Goal: Task Accomplishment & Management: Manage account settings

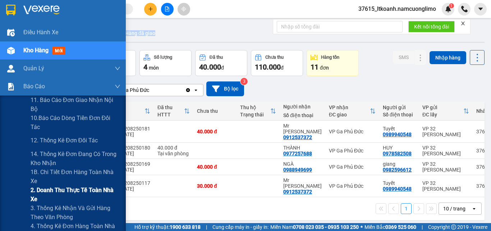
click at [72, 192] on span "2. Doanh thu thực tế toàn nhà xe" at bounding box center [76, 194] width 90 height 18
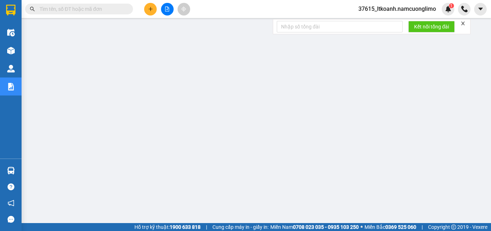
click at [466, 21] on icon "close" at bounding box center [463, 23] width 5 height 5
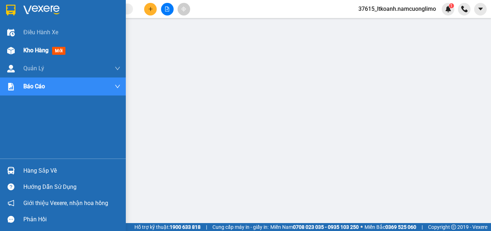
click at [33, 49] on span "Kho hàng" at bounding box center [35, 50] width 25 height 7
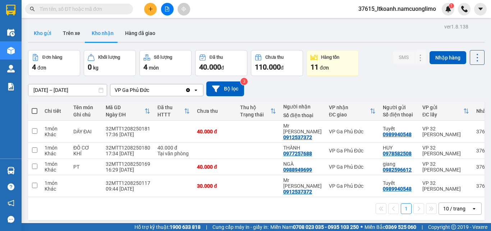
click at [48, 39] on button "Kho gửi" at bounding box center [42, 32] width 29 height 17
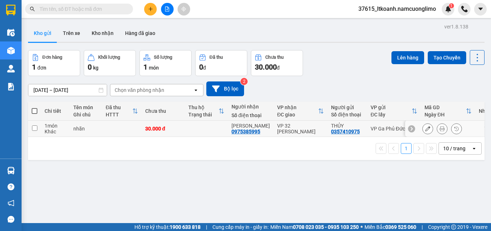
click at [195, 129] on td at bounding box center [206, 128] width 43 height 16
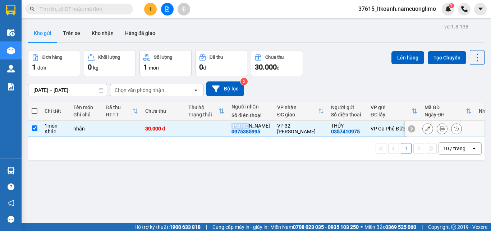
click at [195, 129] on td at bounding box center [206, 128] width 43 height 16
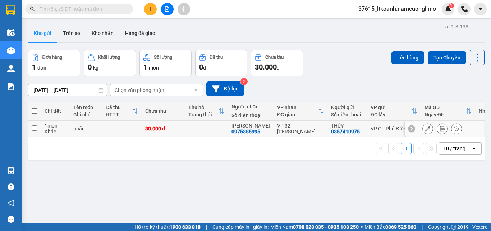
click at [196, 129] on td at bounding box center [206, 128] width 43 height 16
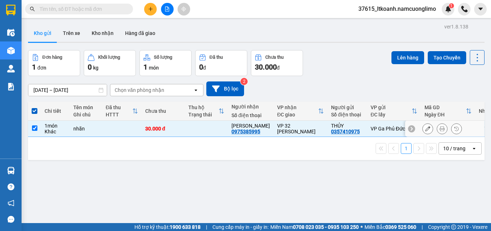
click at [196, 129] on td at bounding box center [206, 128] width 43 height 16
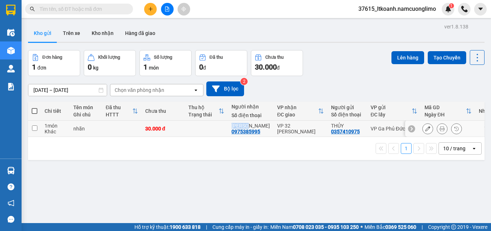
click at [196, 129] on td at bounding box center [206, 128] width 43 height 16
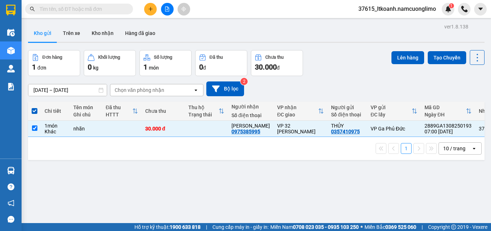
click at [309, 154] on div "1 10 / trang open" at bounding box center [256, 148] width 451 height 12
click at [164, 130] on div "30.000 đ" at bounding box center [163, 129] width 36 height 6
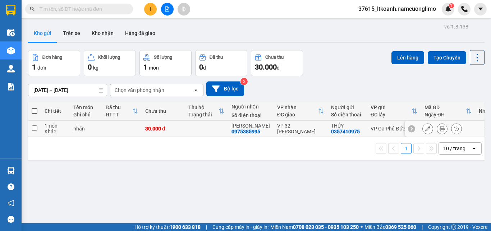
click at [163, 130] on div "30.000 đ" at bounding box center [163, 129] width 36 height 6
checkbox input "true"
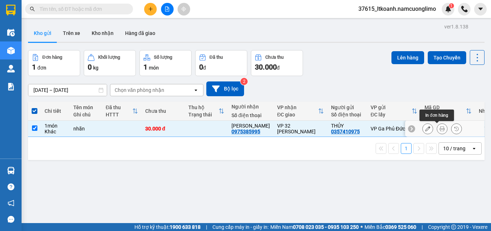
click at [425, 130] on icon at bounding box center [427, 128] width 5 height 5
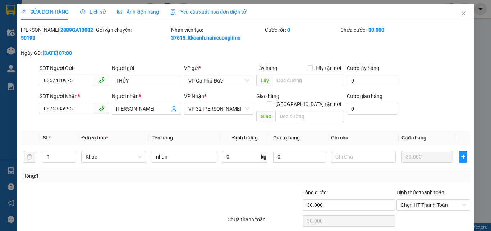
type input "0357410975"
type input "THỦY"
type input "0975385995"
type input "[PERSON_NAME]"
type input "30.000"
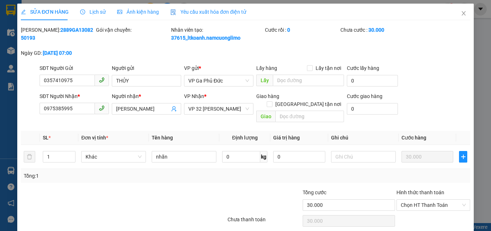
type input "30.000"
click at [462, 15] on span "Close" at bounding box center [464, 14] width 20 height 20
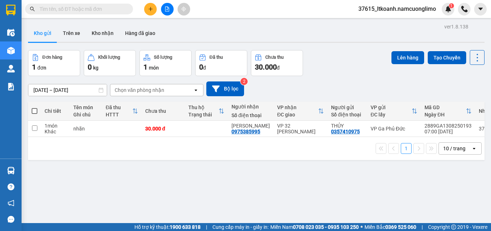
click at [328, 35] on div "Kho gửi Trên xe Kho nhận Hàng đã giao" at bounding box center [256, 33] width 457 height 19
click at [314, 49] on div "ver 1.8.138 Kho gửi Trên xe Kho nhận Hàng đã giao Đơn hàng 1 đơn Khối lượng 0 k…" at bounding box center [256, 137] width 462 height 231
click at [95, 127] on div "nhãn" at bounding box center [85, 129] width 25 height 6
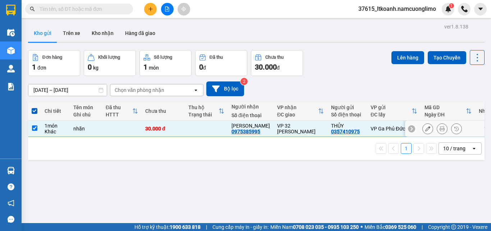
click at [116, 131] on td at bounding box center [122, 128] width 40 height 16
checkbox input "false"
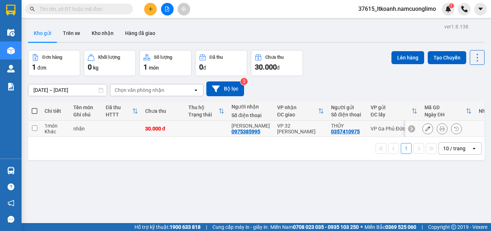
click at [425, 128] on button at bounding box center [428, 128] width 10 height 13
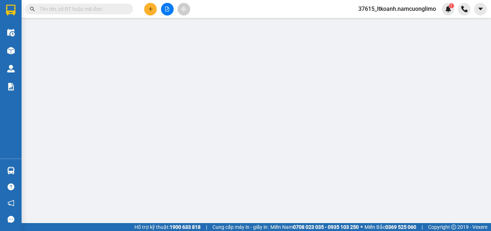
type input "0357410975"
type input "THỦY"
type input "0975385995"
type input "[PERSON_NAME]"
type input "30.000"
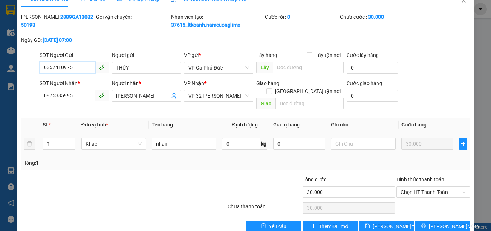
scroll to position [20, 0]
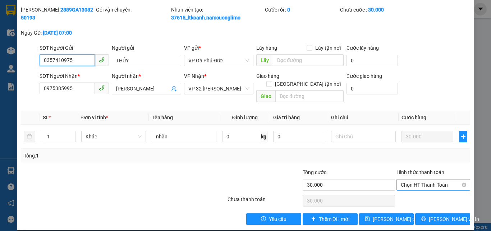
click at [421, 179] on span "Chọn HT Thanh Toán" at bounding box center [433, 184] width 65 height 11
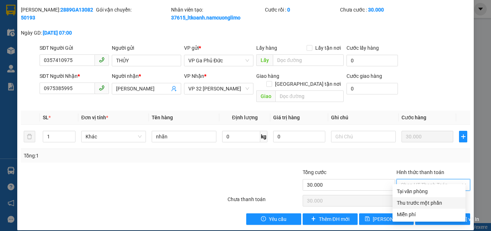
click at [355, 154] on div "Total Paid Fee 0 Total UnPaid Fee 30.000 Cash Collection Total Fee Mã ĐH: 2889G…" at bounding box center [246, 115] width 450 height 219
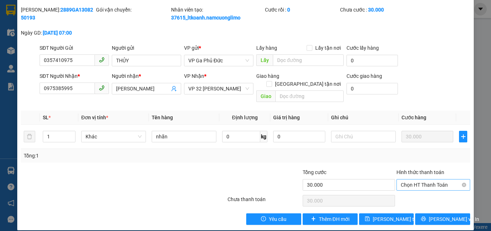
click at [420, 179] on span "Chọn HT Thanh Toán" at bounding box center [433, 184] width 65 height 11
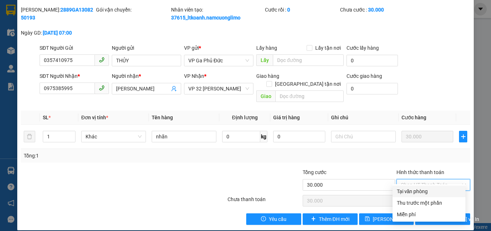
click at [409, 191] on div "Tại văn phòng" at bounding box center [429, 191] width 64 height 8
type input "0"
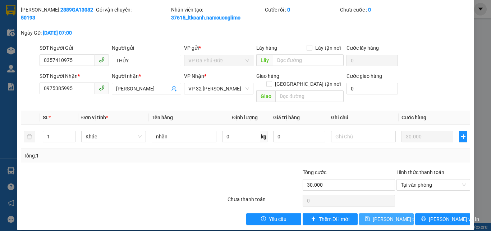
click at [401, 213] on button "[PERSON_NAME] thay đổi" at bounding box center [386, 219] width 55 height 12
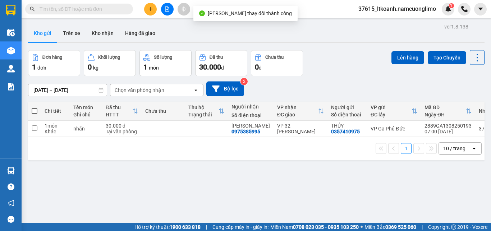
drag, startPoint x: 349, startPoint y: 50, endPoint x: 264, endPoint y: 50, distance: 85.2
click at [347, 50] on div "ver 1.8.138 Kho gửi Trên xe Kho nhận Hàng đã giao Đơn hàng 1 đơn Khối lượng 0 k…" at bounding box center [256, 137] width 462 height 231
click at [104, 37] on button "Kho nhận" at bounding box center [102, 32] width 33 height 17
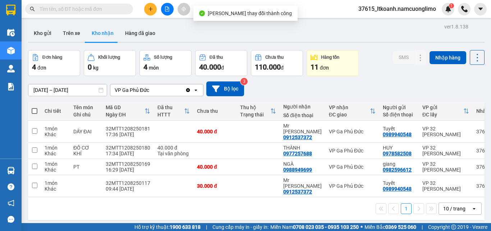
click at [373, 89] on div "[DATE] – [DATE] Press the down arrow key to interact with the calendar and sele…" at bounding box center [256, 88] width 457 height 15
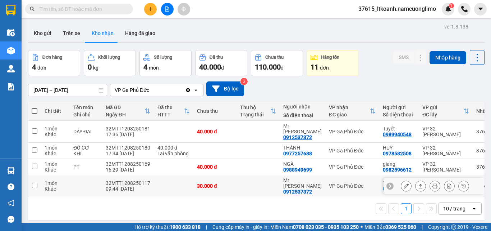
click at [334, 183] on div "VP Ga Phủ Đức" at bounding box center [352, 186] width 47 height 6
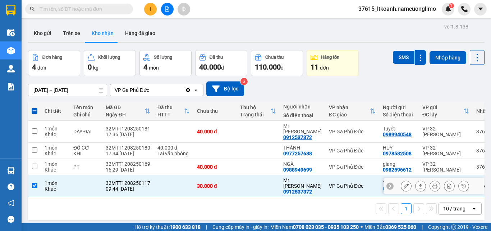
click at [334, 183] on div "VP Ga Phủ Đức" at bounding box center [352, 186] width 47 height 6
checkbox input "false"
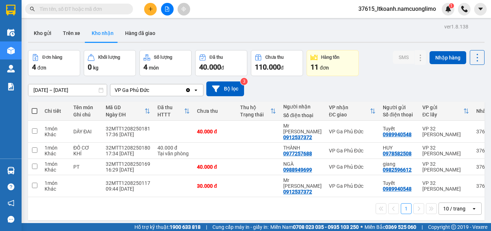
click at [81, 86] on input "[DATE] – [DATE]" at bounding box center [67, 90] width 78 height 12
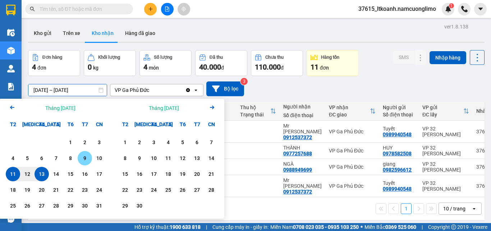
click at [86, 157] on div "9" at bounding box center [85, 158] width 10 height 9
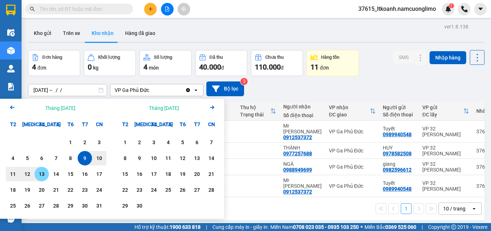
click at [43, 174] on div "13" at bounding box center [42, 173] width 10 height 9
type input "[DATE] – [DATE]"
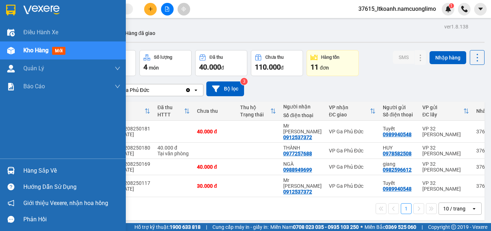
click at [3, 175] on div "Hàng sắp về" at bounding box center [63, 170] width 126 height 16
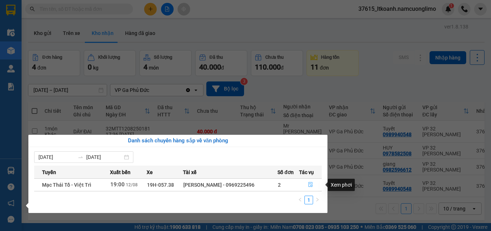
click at [310, 184] on icon "file-done" at bounding box center [311, 184] width 4 height 5
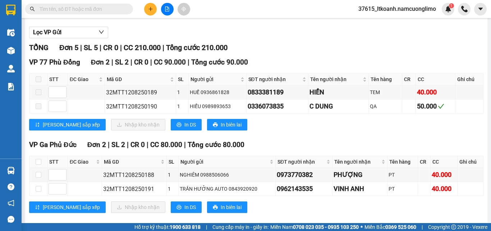
scroll to position [156, 0]
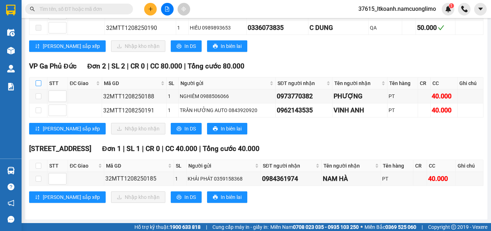
click at [41, 83] on input "checkbox" at bounding box center [39, 83] width 6 height 6
checkbox input "true"
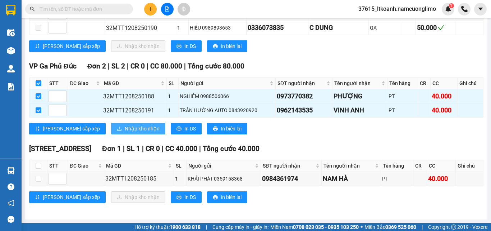
click at [125, 129] on span "Nhập kho nhận" at bounding box center [142, 128] width 35 height 8
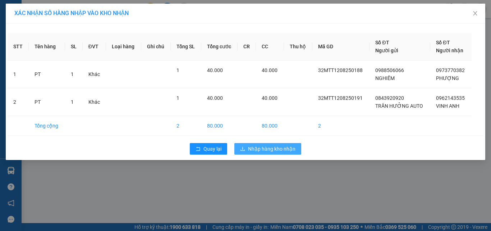
click at [288, 150] on span "Nhập hàng kho nhận" at bounding box center [271, 149] width 47 height 8
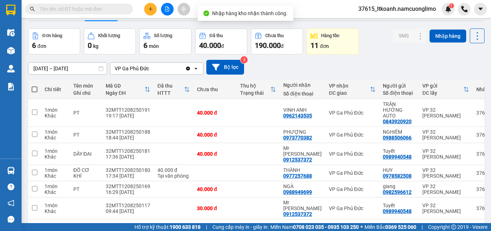
scroll to position [33, 0]
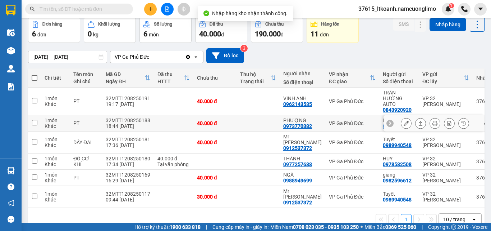
click at [339, 120] on div "VP Ga Phủ Đức" at bounding box center [352, 123] width 47 height 6
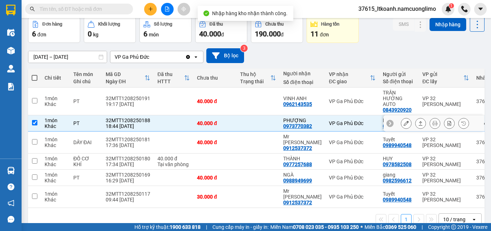
checkbox input "true"
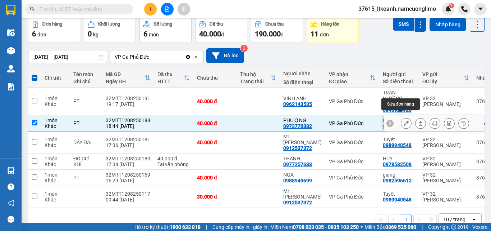
click at [404, 117] on button at bounding box center [406, 123] width 10 height 13
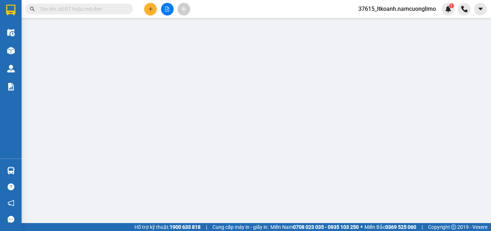
type input "0988506066"
type input "NGHIÊM"
type input "0973770382"
type input "PHƯỢNG"
type input "40.000"
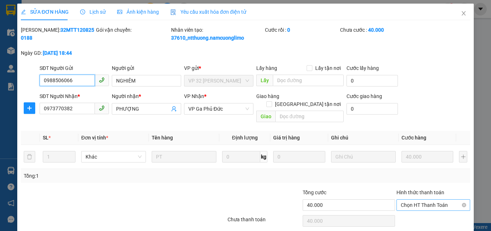
click at [424, 199] on span "Chọn HT Thanh Toán" at bounding box center [433, 204] width 65 height 11
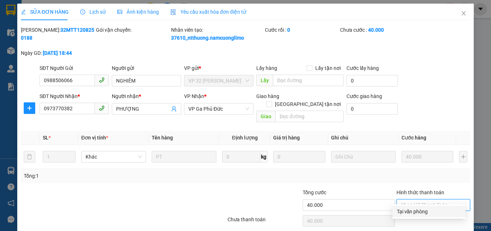
click at [407, 213] on div "Tại văn phòng" at bounding box center [429, 211] width 64 height 8
type input "0"
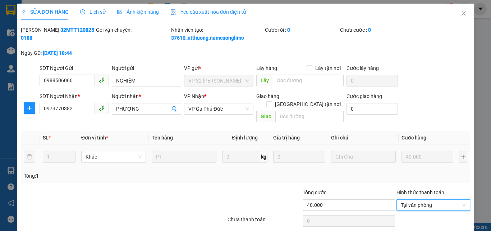
scroll to position [20, 0]
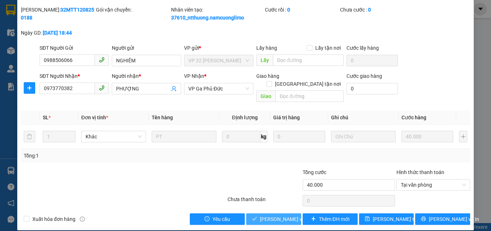
click at [284, 215] on span "[PERSON_NAME] và Giao hàng" at bounding box center [294, 219] width 69 height 8
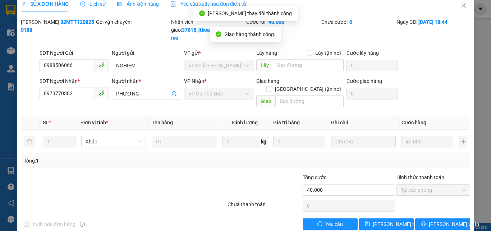
scroll to position [0, 0]
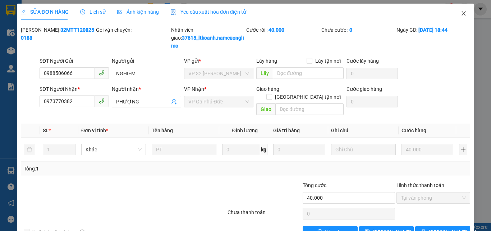
click at [461, 16] on icon "close" at bounding box center [464, 13] width 6 height 6
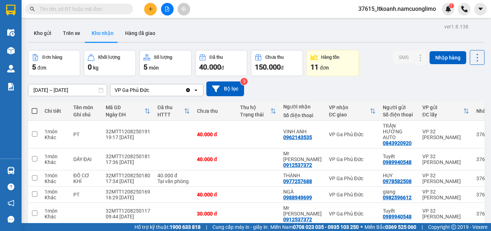
click at [335, 42] on div at bounding box center [256, 42] width 457 height 1
drag, startPoint x: 306, startPoint y: 42, endPoint x: 304, endPoint y: 37, distance: 5.0
click at [305, 41] on div "Kho gửi Trên xe Kho nhận Hàng đã giao" at bounding box center [256, 33] width 457 height 18
click at [183, 30] on div "Kho gửi Trên xe Kho nhận Hàng đã giao" at bounding box center [256, 33] width 457 height 19
click at [234, 32] on div "Kho gửi Trên xe Kho nhận Hàng đã giao" at bounding box center [256, 33] width 457 height 19
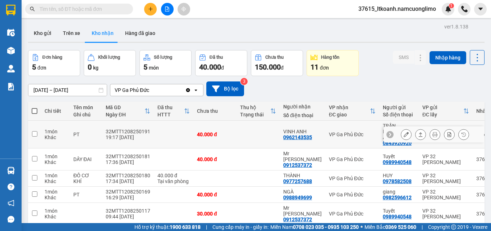
click at [330, 131] on div "VP Ga Phủ Đức" at bounding box center [352, 134] width 47 height 6
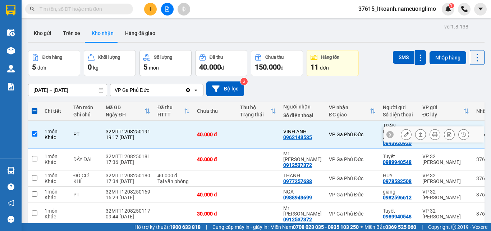
click at [340, 131] on div "VP Ga Phủ Đức" at bounding box center [352, 134] width 47 height 6
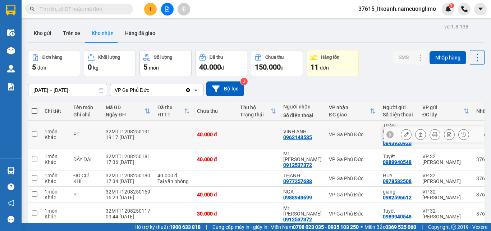
click at [340, 131] on div "VP Ga Phủ Đức" at bounding box center [352, 134] width 47 height 6
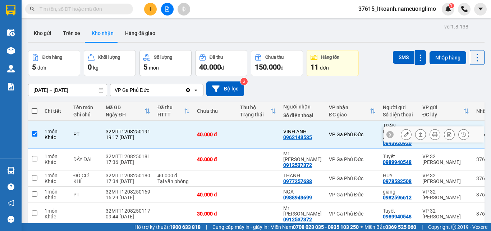
click at [347, 131] on div "VP Ga Phủ Đức" at bounding box center [352, 134] width 47 height 6
checkbox input "false"
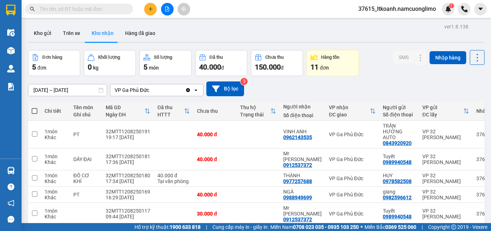
click at [387, 94] on div "[DATE] – [DATE] Press the down arrow key to interact with the calendar and sele…" at bounding box center [256, 88] width 457 height 15
click at [294, 28] on div "Kho gửi Trên xe Kho nhận Hàng đã giao" at bounding box center [256, 33] width 457 height 19
click at [220, 37] on div "Kho gửi Trên xe Kho nhận Hàng đã giao" at bounding box center [256, 33] width 457 height 19
click at [202, 40] on div "Kho gửi Trên xe Kho nhận Hàng đã giao" at bounding box center [256, 33] width 457 height 19
click at [202, 39] on div "Kho gửi Trên xe Kho nhận Hàng đã giao" at bounding box center [256, 33] width 457 height 19
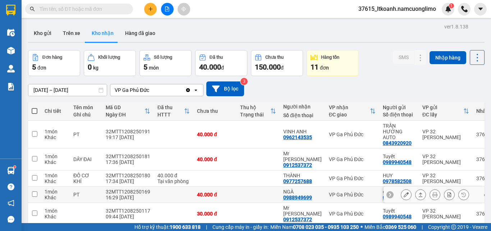
click at [333, 186] on td "VP Ga Phủ Đức" at bounding box center [352, 194] width 54 height 16
checkbox input "true"
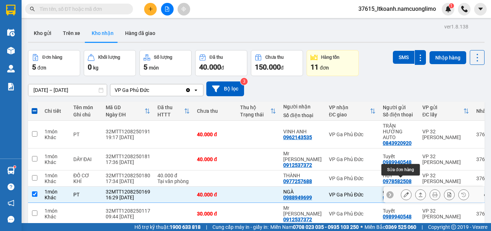
click at [401, 188] on button at bounding box center [406, 194] width 10 height 13
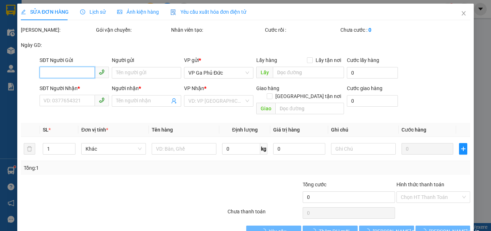
type input "0982596612"
type input "giang"
type input "0988949699"
type input "NGÀ"
type input "40.000"
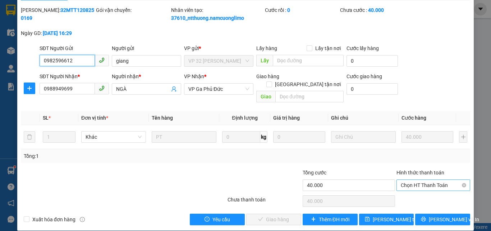
scroll to position [20, 0]
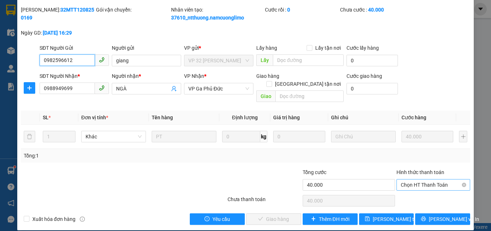
click at [412, 179] on span "Chọn HT Thanh Toán" at bounding box center [433, 184] width 65 height 11
click at [288, 195] on div "Chưa thanh toán" at bounding box center [264, 201] width 75 height 13
click at [433, 181] on span "Chọn HT Thanh Toán" at bounding box center [433, 184] width 65 height 11
click at [407, 192] on div "Tại văn phòng" at bounding box center [429, 191] width 64 height 8
type input "0"
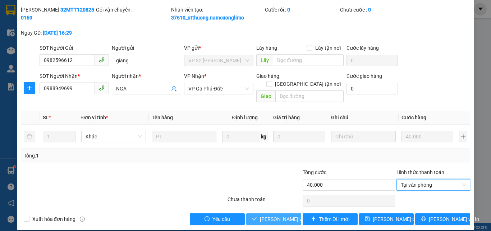
click at [262, 215] on span "[PERSON_NAME] và Giao hàng" at bounding box center [294, 219] width 69 height 8
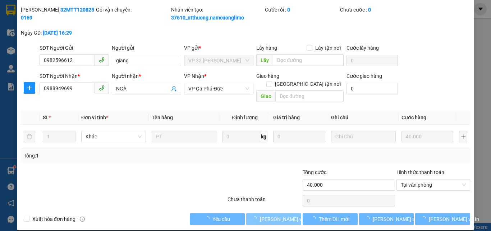
click at [262, 215] on span "[PERSON_NAME] và Giao hàng" at bounding box center [294, 219] width 69 height 8
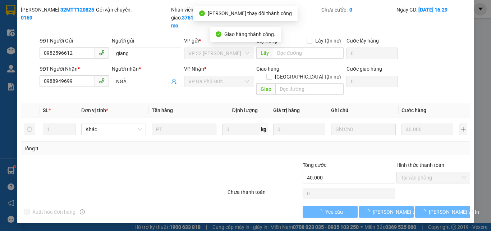
scroll to position [0, 0]
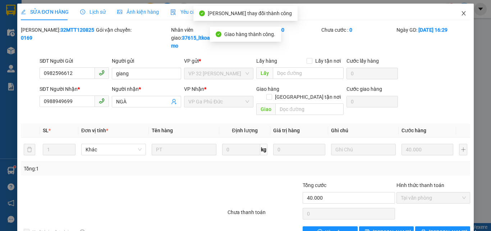
click at [461, 14] on icon "close" at bounding box center [464, 13] width 6 height 6
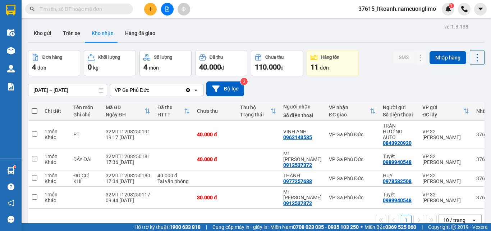
click at [310, 22] on div "ver 1.8.138 Kho gửi Trên xe Kho nhận Hàng đã giao Đơn hàng 4 đơn Khối lượng 0 k…" at bounding box center [256, 137] width 462 height 231
click at [204, 22] on div "ver 1.8.138 Kho gửi Trên xe Kho nhận Hàng đã giao Đơn hàng 4 đơn Khối lượng 0 k…" at bounding box center [256, 137] width 462 height 231
click at [306, 31] on div "Kho gửi Trên xe Kho nhận Hàng đã giao" at bounding box center [256, 33] width 457 height 19
click at [246, 43] on div "Kho gửi Trên xe Kho nhận Hàng đã giao" at bounding box center [256, 33] width 457 height 19
click at [246, 44] on div "ver 1.8.138 Kho gửi Trên xe Kho nhận Hàng đã giao Đơn hàng 4 đơn Khối lượng 0 k…" at bounding box center [256, 137] width 462 height 231
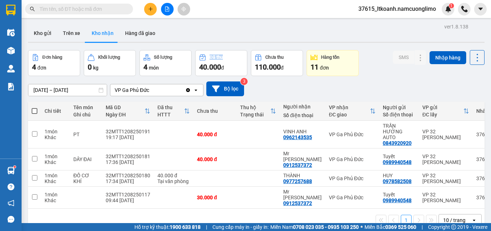
click at [246, 44] on div "ver 1.8.138 Kho gửi Trên xe Kho nhận Hàng đã giao Đơn hàng 4 đơn Khối lượng 0 k…" at bounding box center [256, 137] width 462 height 231
click at [246, 40] on div "Kho gửi Trên xe Kho nhận Hàng đã giao" at bounding box center [256, 33] width 457 height 19
click at [247, 43] on div "Kho gửi Trên xe Kho nhận Hàng đã giao" at bounding box center [256, 33] width 457 height 19
click at [245, 42] on div at bounding box center [256, 42] width 457 height 1
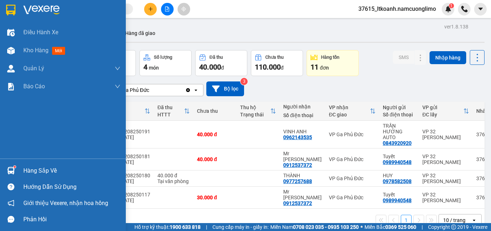
click at [22, 171] on div "Hàng sắp về" at bounding box center [63, 170] width 126 height 16
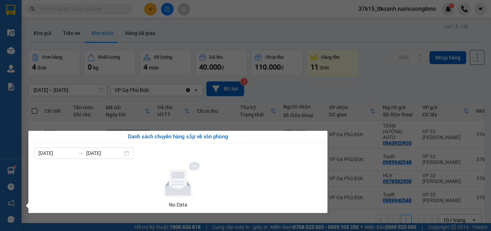
click at [283, 91] on section "Kết quả tìm kiếm ( 0 ) Bộ lọc No Data 37615_ltkoanh.namcuonglimo 1 Điều hành xe…" at bounding box center [245, 115] width 491 height 231
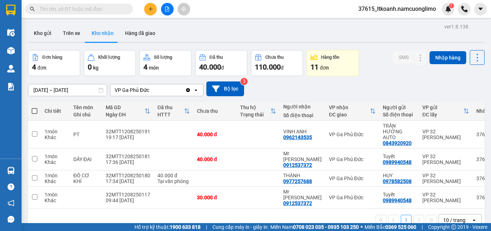
click at [259, 40] on div "Kho gửi Trên xe Kho nhận Hàng đã giao" at bounding box center [256, 33] width 457 height 19
click at [306, 33] on div "Kho gửi Trên xe Kho nhận Hàng đã giao" at bounding box center [256, 33] width 457 height 19
